Goal: Information Seeking & Learning: Check status

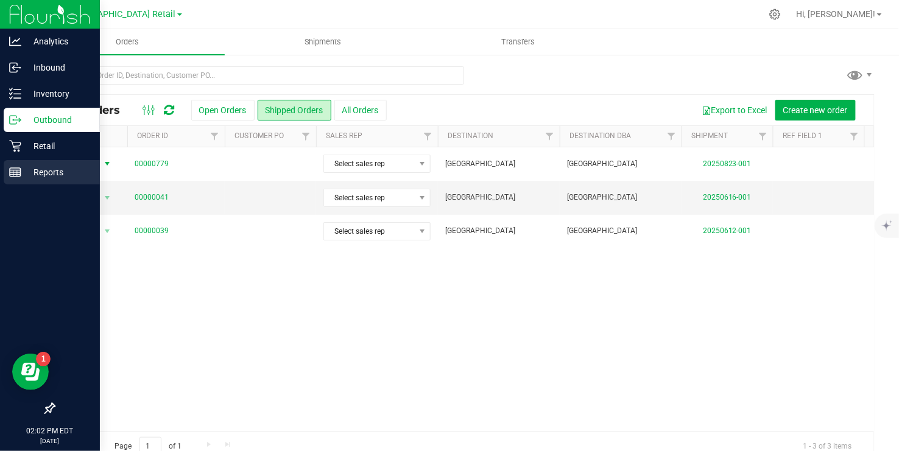
click at [16, 175] on line at bounding box center [15, 175] width 11 height 0
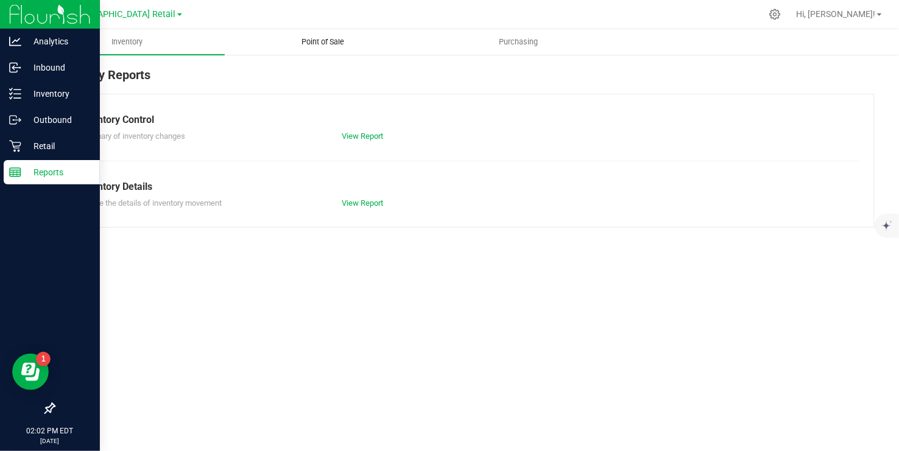
click at [332, 41] on span "Point of Sale" at bounding box center [323, 42] width 76 height 11
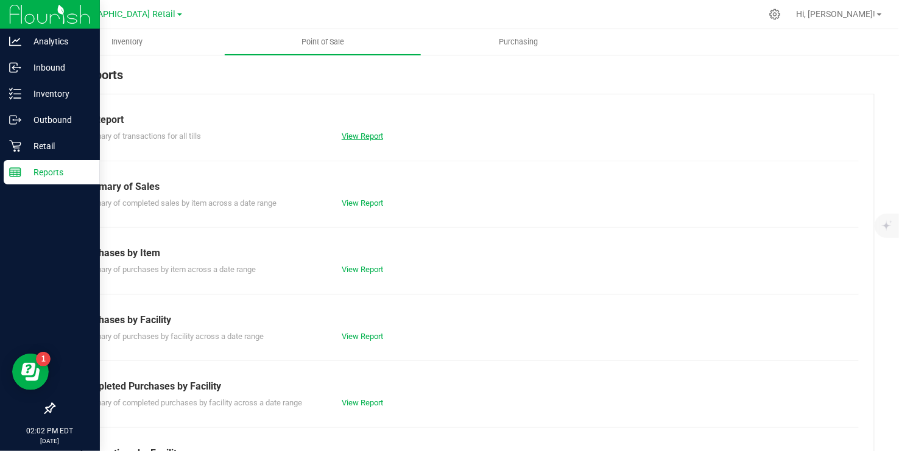
click at [367, 136] on link "View Report" at bounding box center [362, 136] width 41 height 9
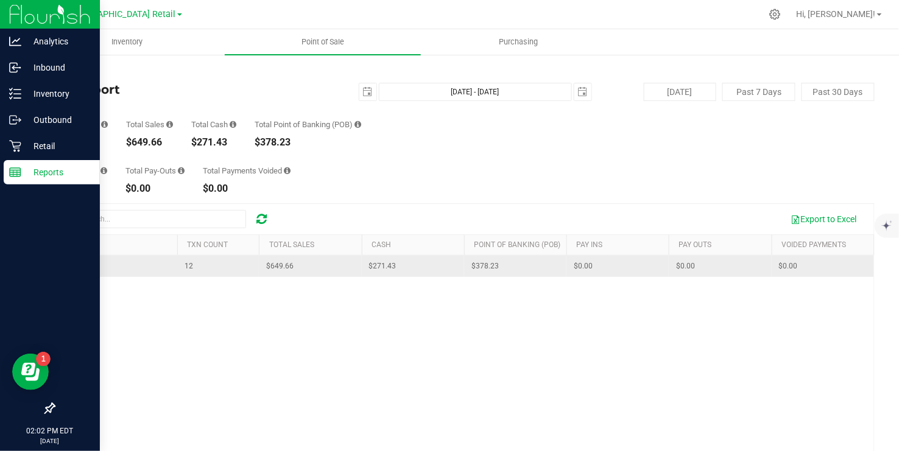
click at [67, 267] on span "MG" at bounding box center [66, 266] width 11 height 9
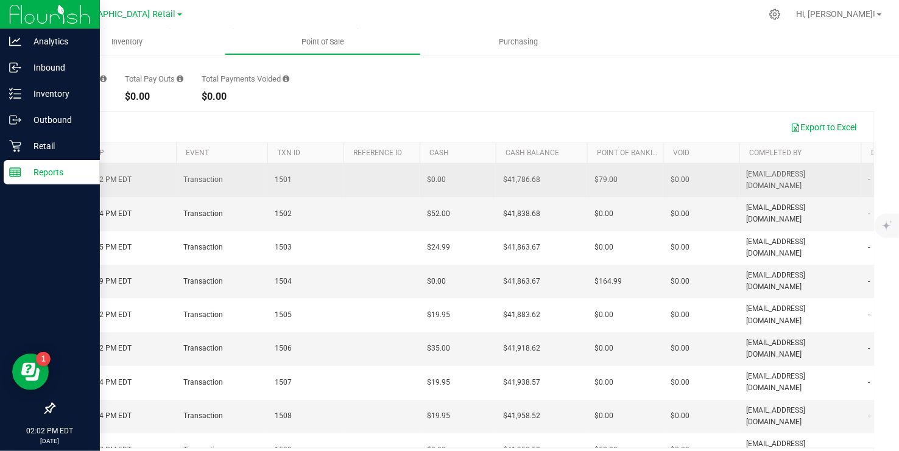
scroll to position [131, 0]
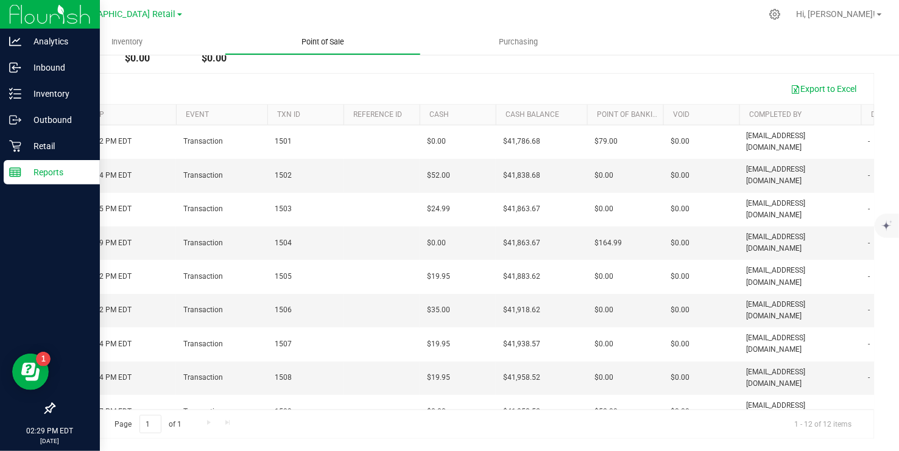
click at [324, 42] on span "Point of Sale" at bounding box center [323, 42] width 76 height 11
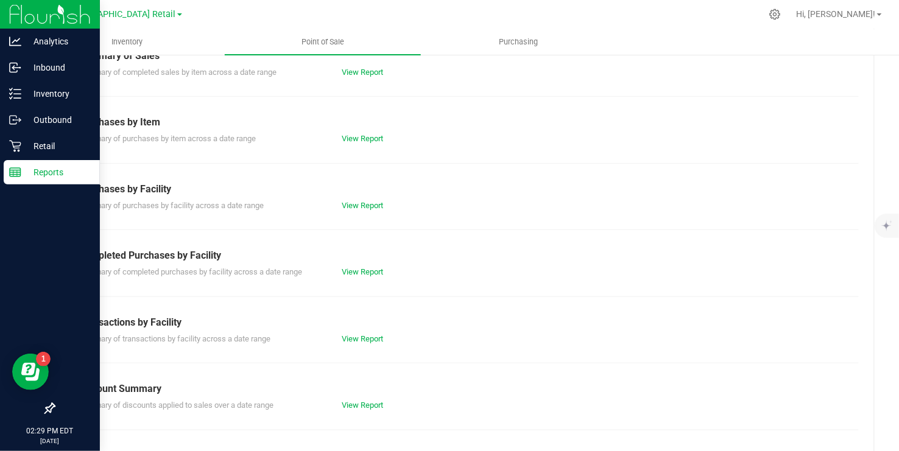
click at [231, 115] on div "Purchases by Item" at bounding box center [464, 122] width 771 height 15
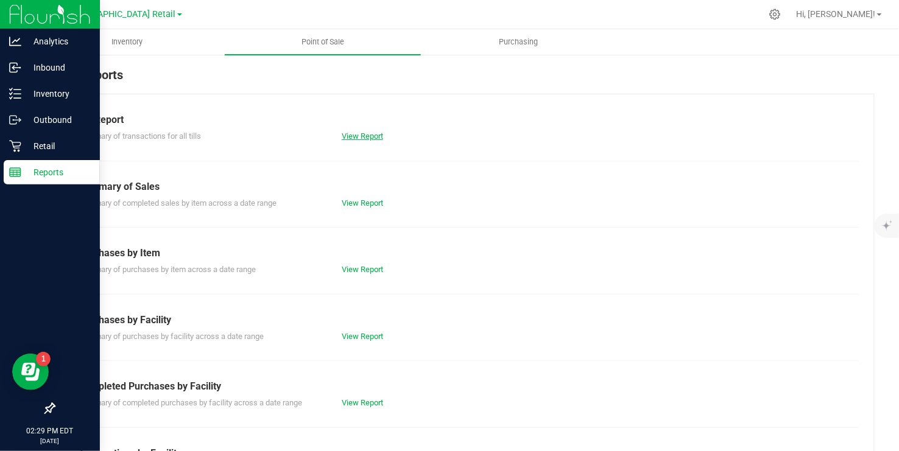
click at [364, 136] on link "View Report" at bounding box center [362, 136] width 41 height 9
